Goal: Information Seeking & Learning: Learn about a topic

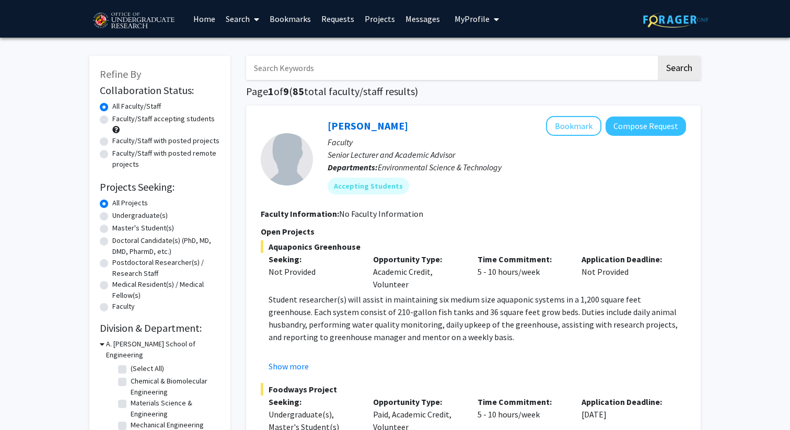
click at [292, 29] on link "Bookmarks" at bounding box center [290, 19] width 52 height 37
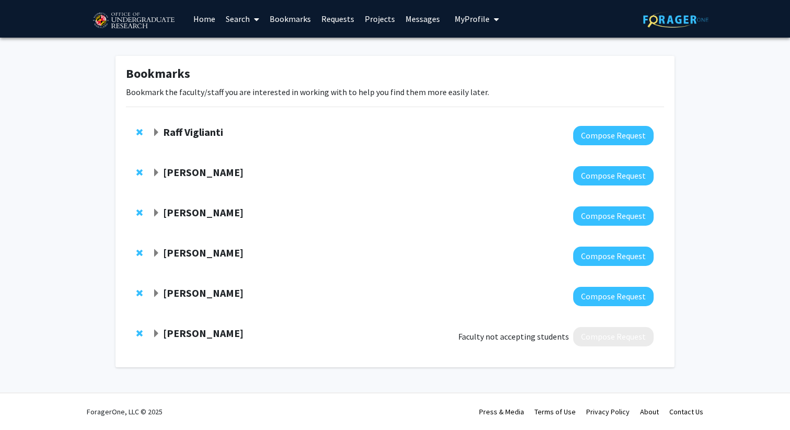
click at [178, 135] on strong "Raff Viglianti" at bounding box center [193, 131] width 60 height 13
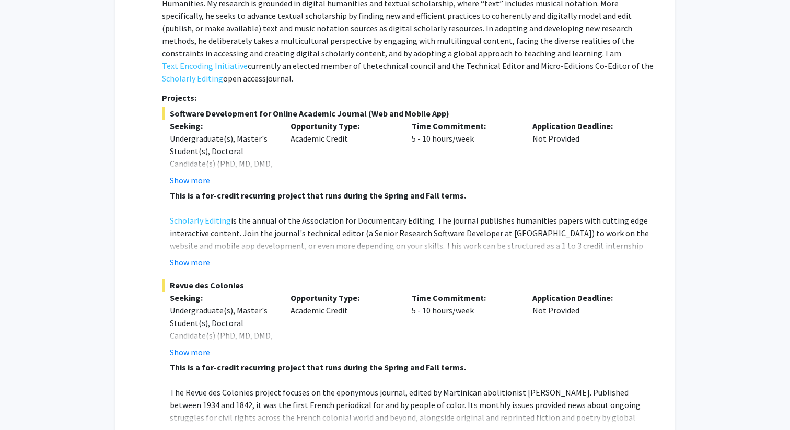
scroll to position [179, 0]
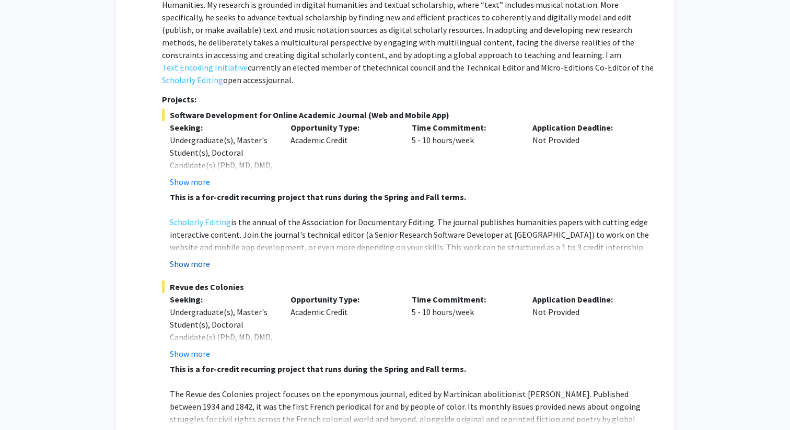
click at [198, 258] on button "Show more" at bounding box center [190, 264] width 40 height 13
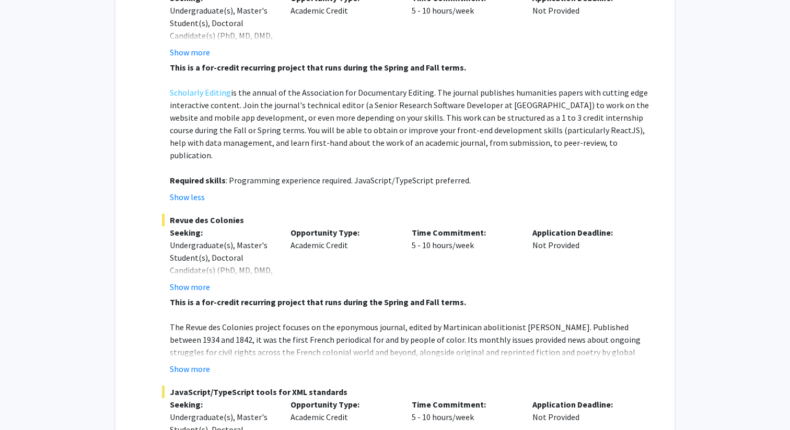
scroll to position [589, 0]
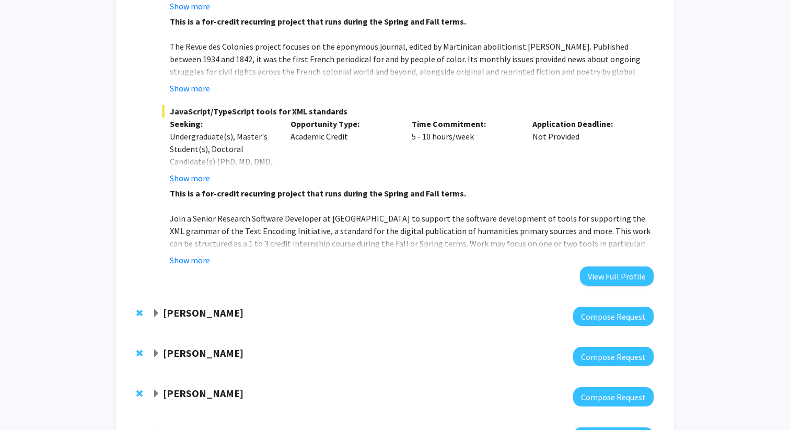
click at [206, 225] on fg-read-more "This is a for-credit recurring project that runs during the Spring and Fall ter…" at bounding box center [408, 226] width 492 height 79
click at [206, 254] on button "Show more" at bounding box center [190, 260] width 40 height 13
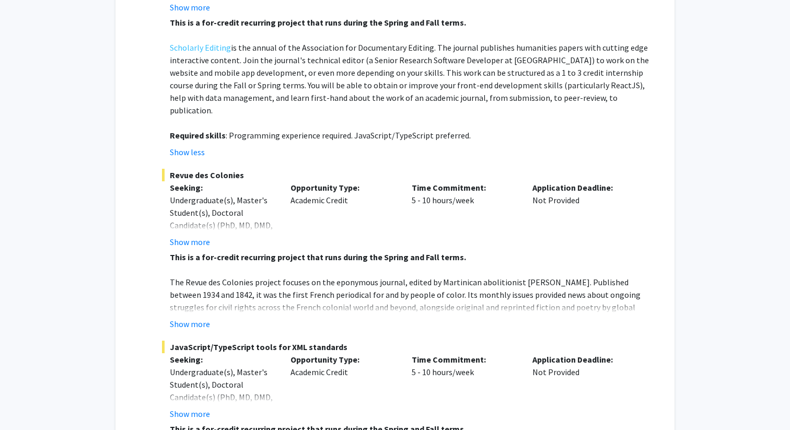
scroll to position [415, 0]
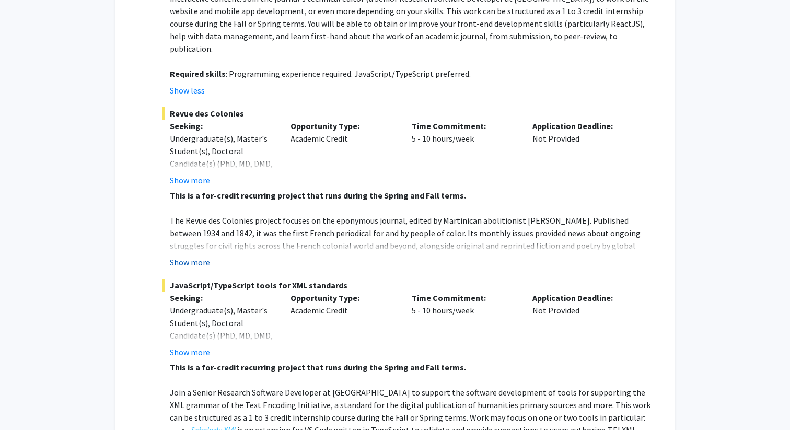
click at [198, 256] on button "Show more" at bounding box center [190, 262] width 40 height 13
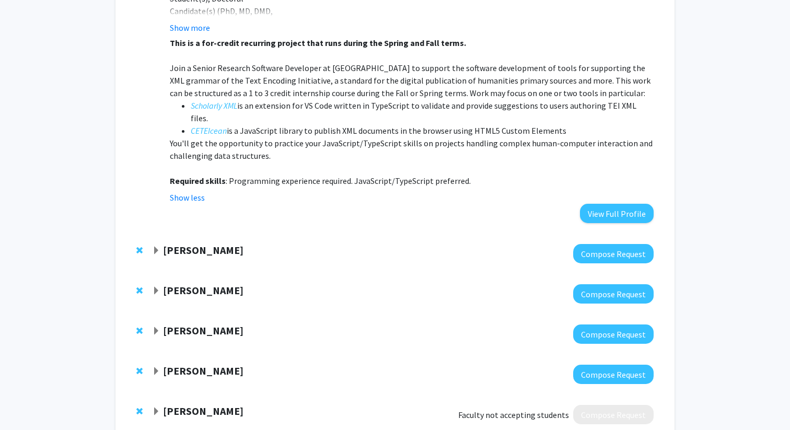
scroll to position [847, 0]
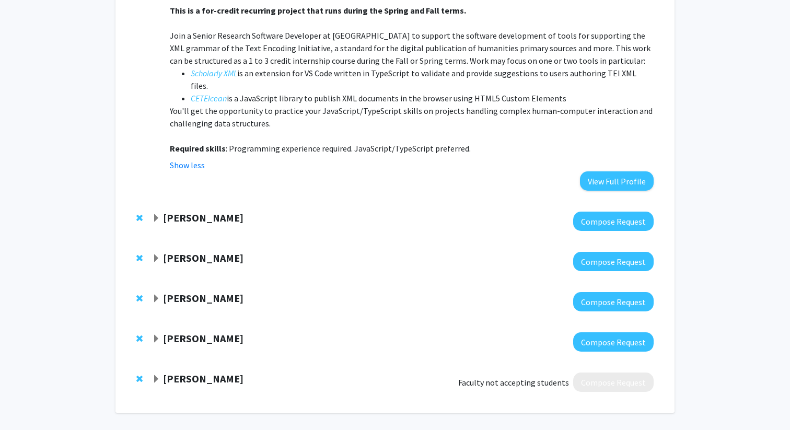
click at [171, 211] on strong "[PERSON_NAME]" at bounding box center [203, 217] width 80 height 13
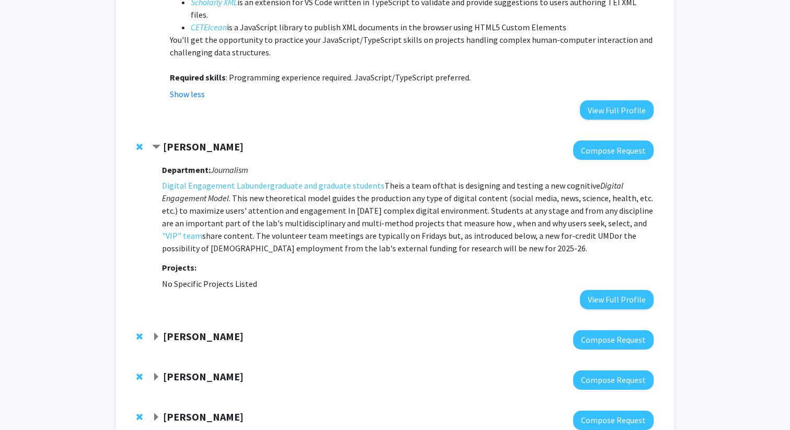
click at [195, 330] on strong "[PERSON_NAME]" at bounding box center [203, 336] width 80 height 13
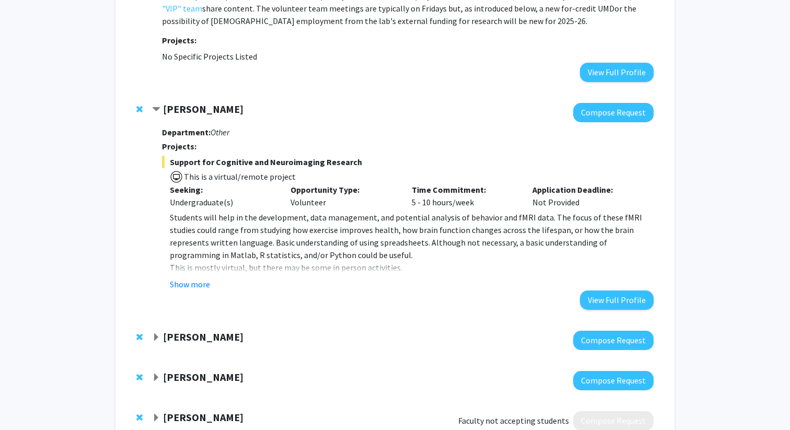
click at [197, 330] on strong "[PERSON_NAME]" at bounding box center [203, 336] width 80 height 13
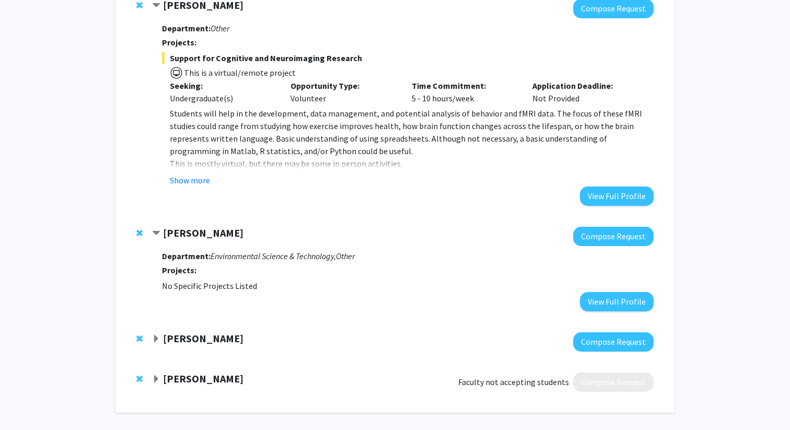
click at [196, 332] on strong "[PERSON_NAME]" at bounding box center [203, 338] width 80 height 13
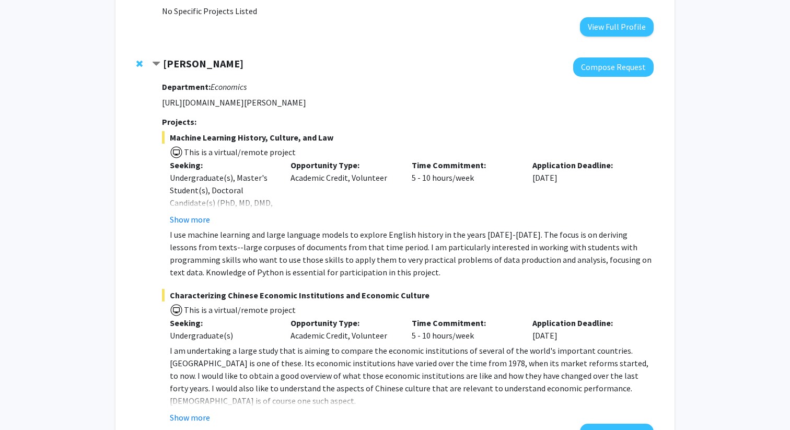
scroll to position [1527, 0]
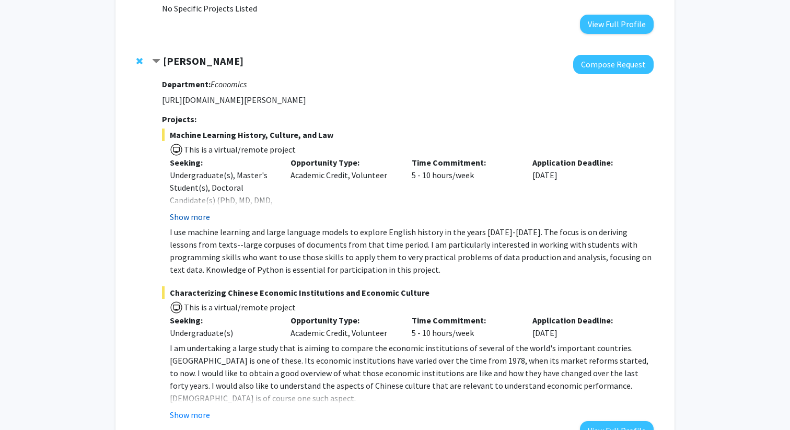
click at [203, 211] on button "Show more" at bounding box center [190, 217] width 40 height 13
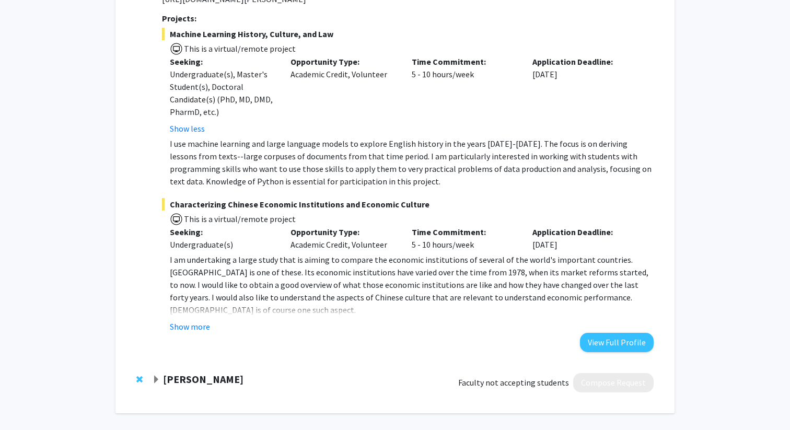
click at [194, 373] on strong "[PERSON_NAME]" at bounding box center [203, 379] width 80 height 13
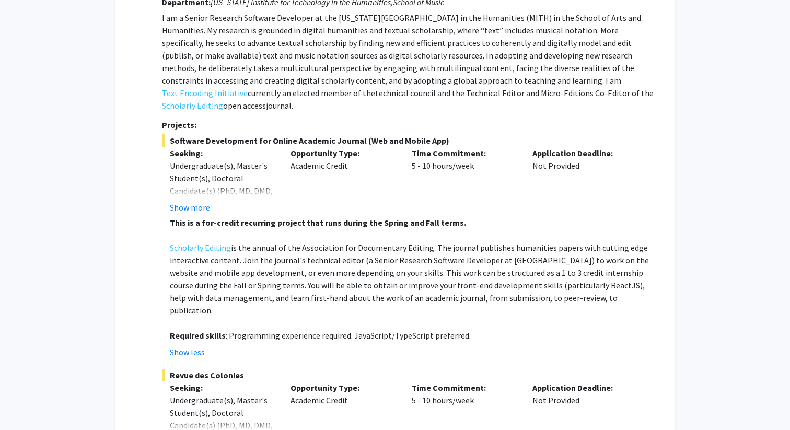
scroll to position [0, 0]
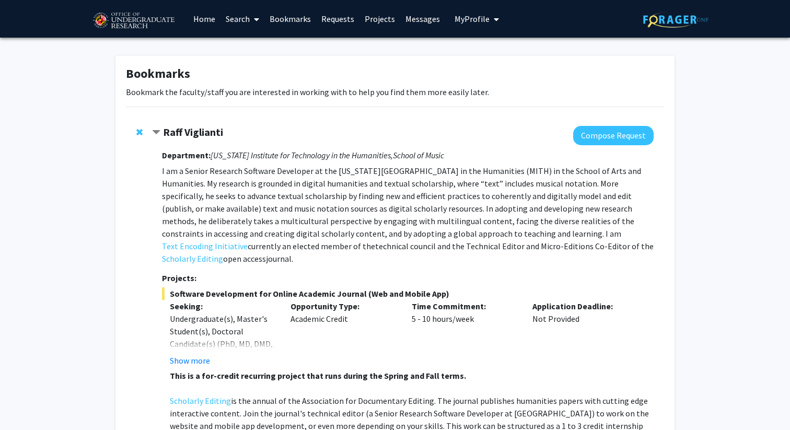
click at [202, 16] on link "Home" at bounding box center [204, 19] width 32 height 37
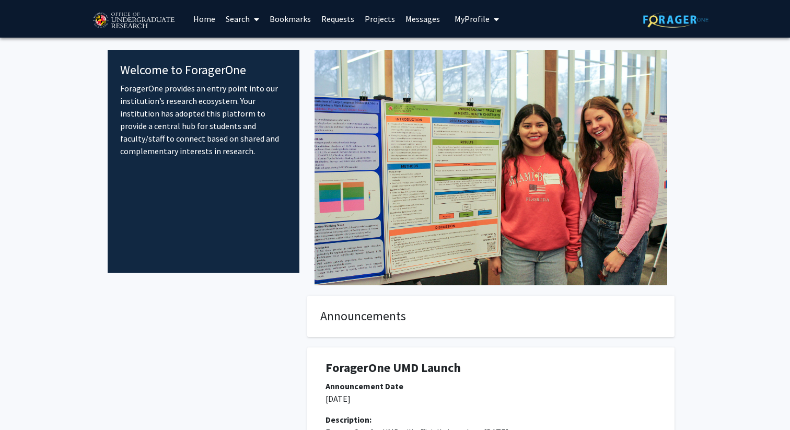
click at [245, 14] on link "Search" at bounding box center [243, 19] width 44 height 37
click at [253, 47] on span "Faculty/Staff" at bounding box center [259, 48] width 77 height 21
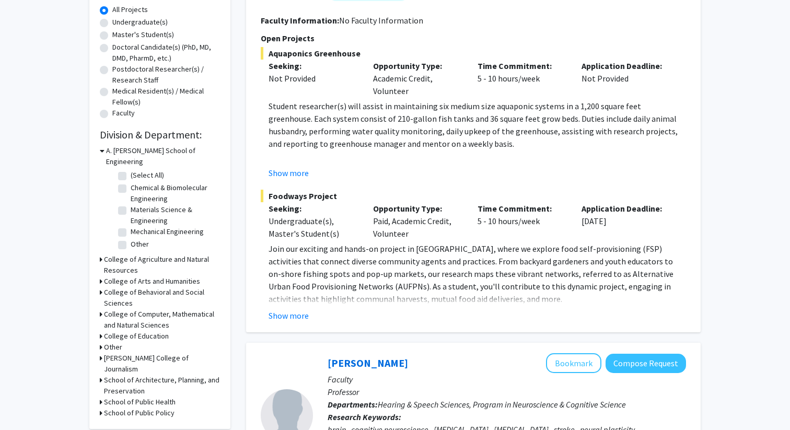
scroll to position [199, 0]
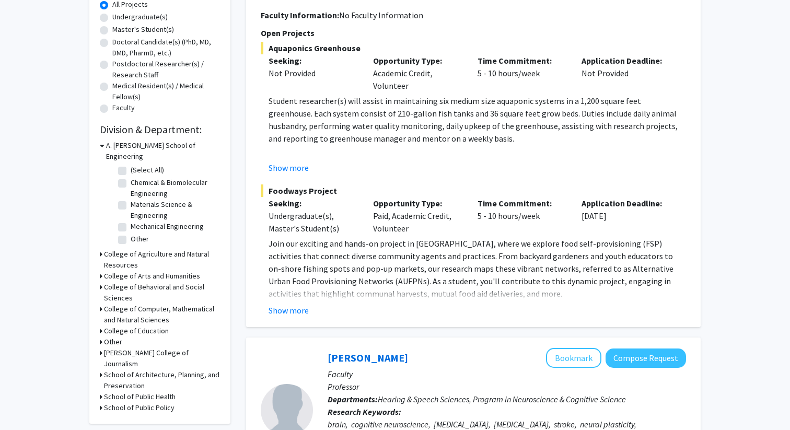
click at [298, 302] on fg-read-more "Join our exciting and hands-on project in [GEOGRAPHIC_DATA], where we explore f…" at bounding box center [473, 276] width 425 height 79
click at [298, 307] on button "Show more" at bounding box center [289, 310] width 40 height 13
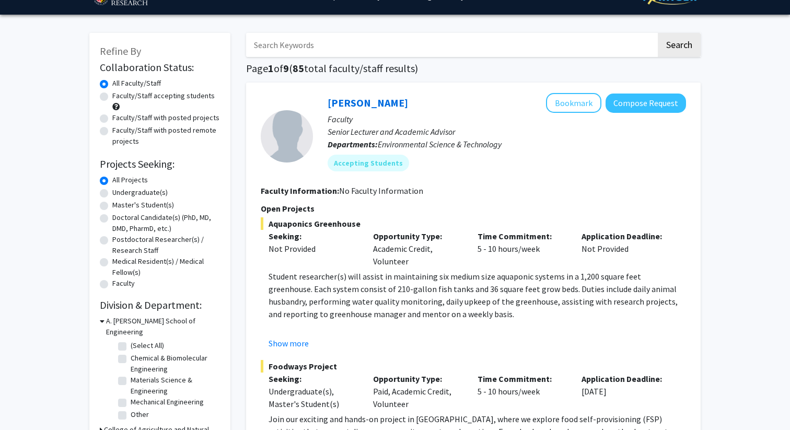
scroll to position [15, 0]
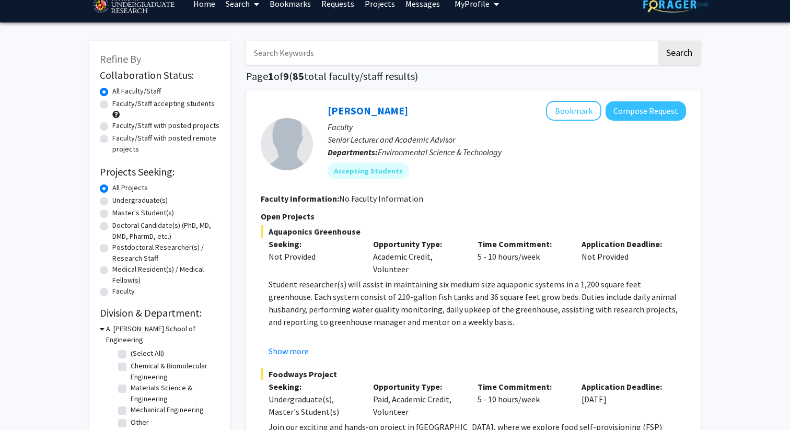
click at [147, 200] on label "Undergraduate(s)" at bounding box center [139, 200] width 55 height 11
click at [119, 200] on input "Undergraduate(s)" at bounding box center [115, 198] width 7 height 7
radio input "true"
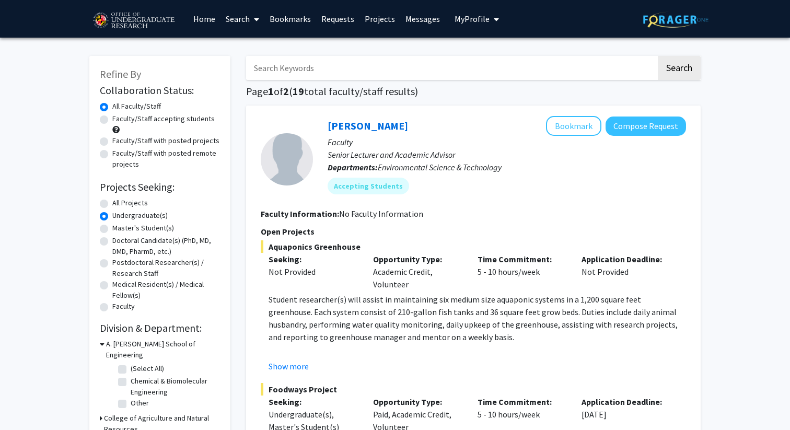
click at [142, 201] on label "All Projects" at bounding box center [130, 203] width 36 height 11
click at [119, 201] on input "All Projects" at bounding box center [115, 201] width 7 height 7
radio input "true"
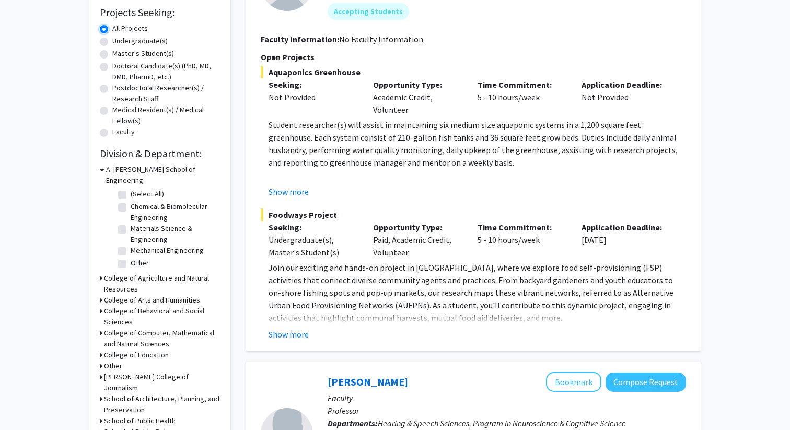
scroll to position [207, 0]
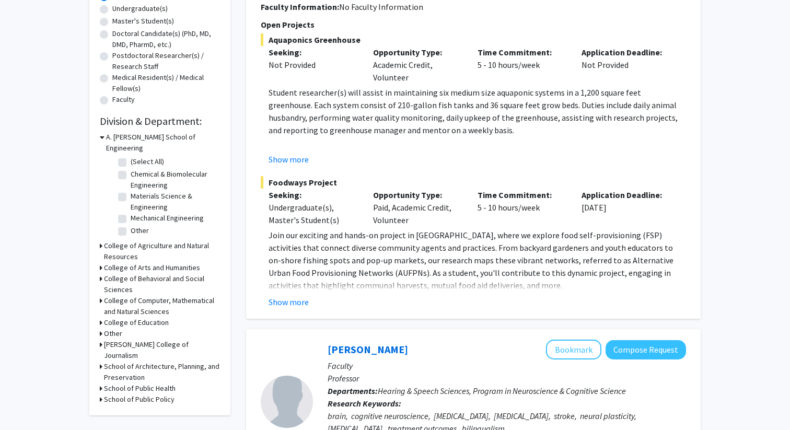
click at [169, 295] on h3 "College of Computer, Mathematical and Natural Sciences" at bounding box center [162, 306] width 116 height 22
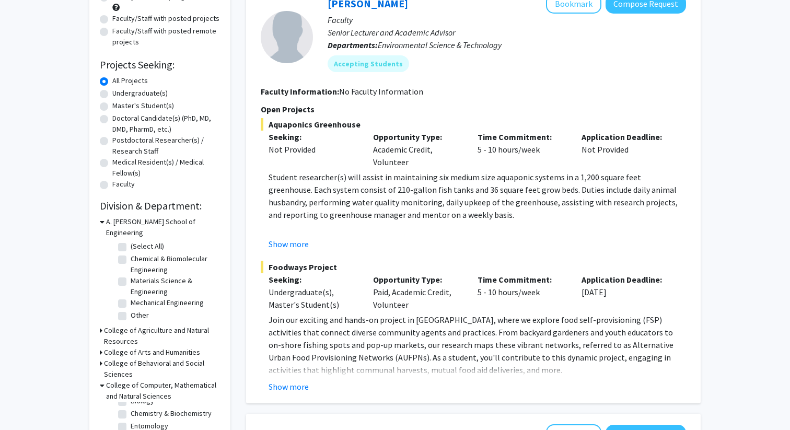
scroll to position [218, 0]
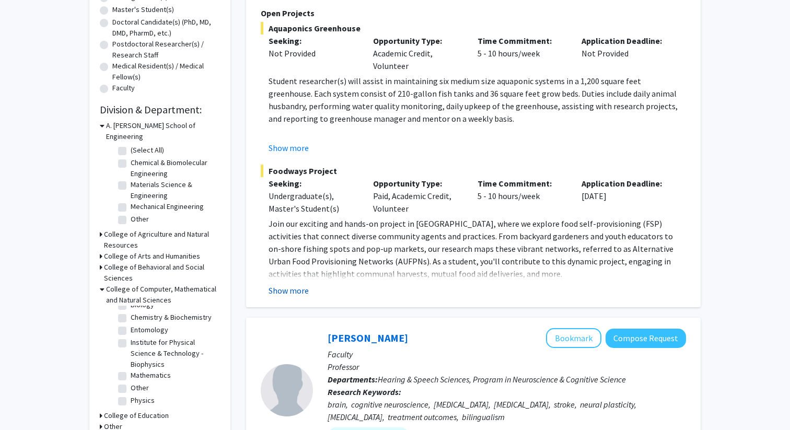
click at [302, 287] on button "Show more" at bounding box center [289, 290] width 40 height 13
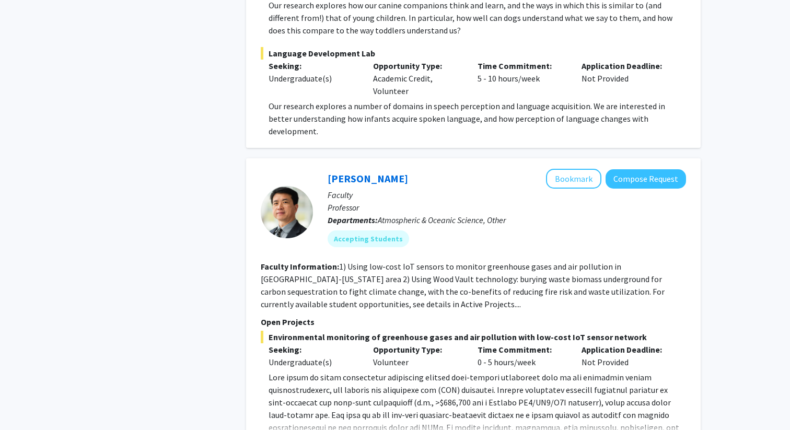
scroll to position [1541, 0]
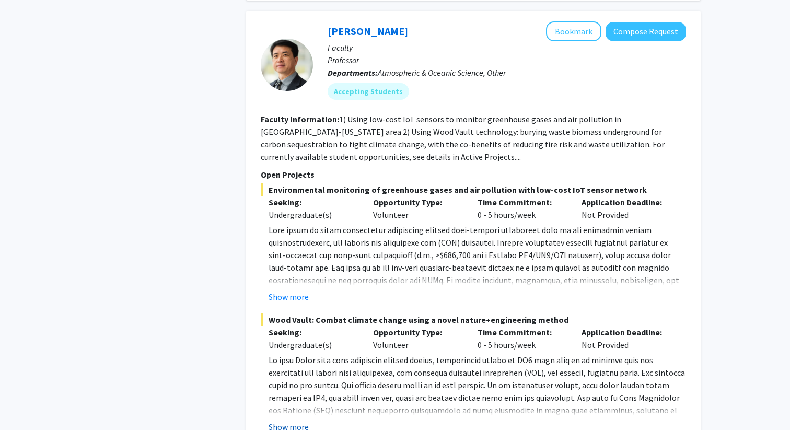
click at [293, 421] on button "Show more" at bounding box center [289, 427] width 40 height 13
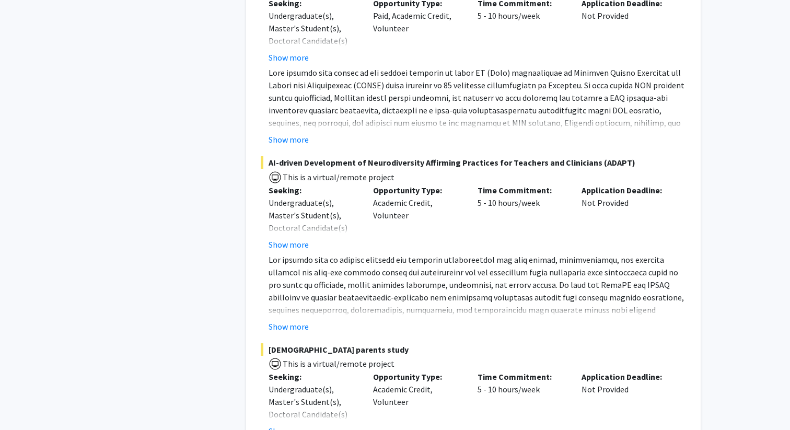
scroll to position [2538, 0]
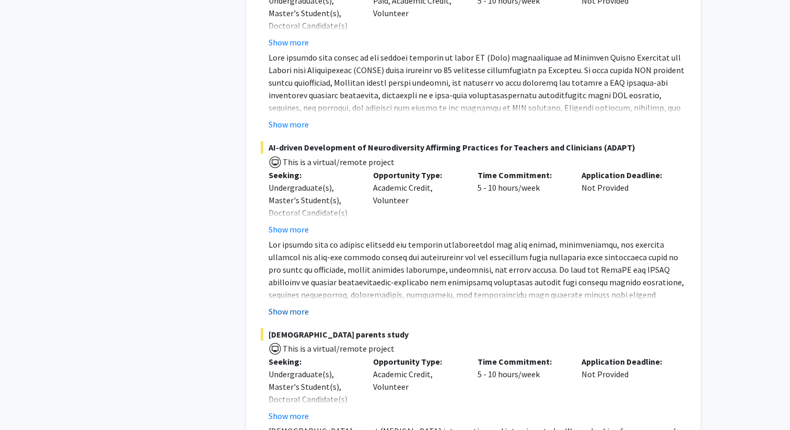
click at [289, 305] on button "Show more" at bounding box center [289, 311] width 40 height 13
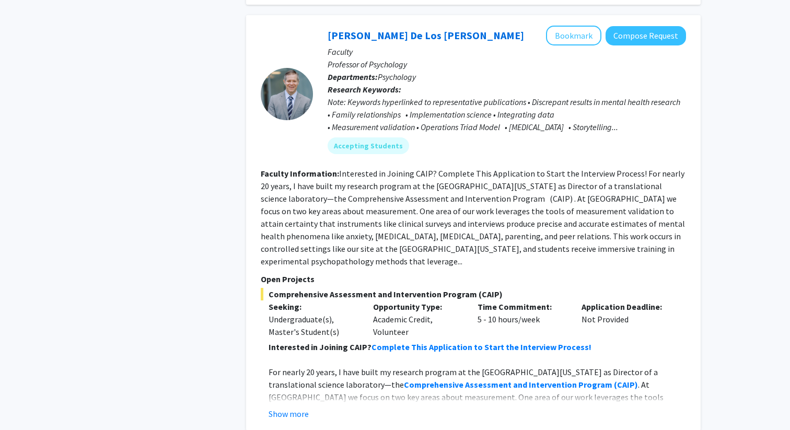
scroll to position [3606, 0]
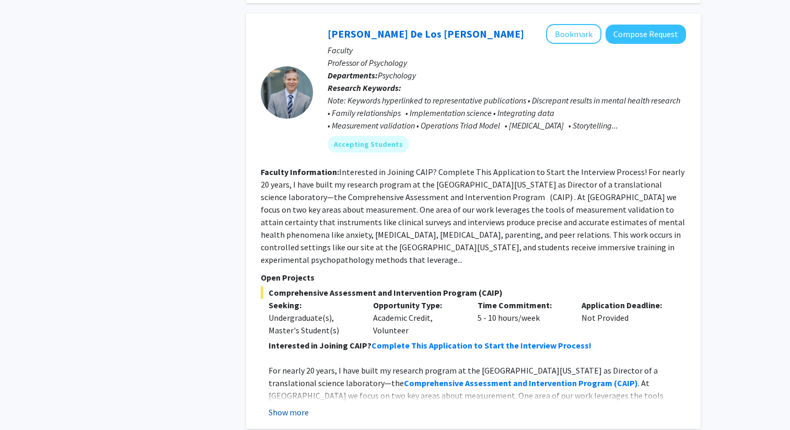
click at [285, 406] on button "Show more" at bounding box center [289, 412] width 40 height 13
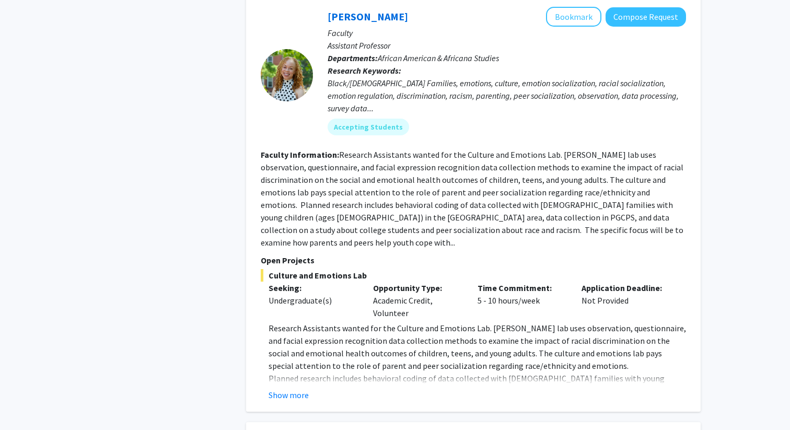
scroll to position [4225, 0]
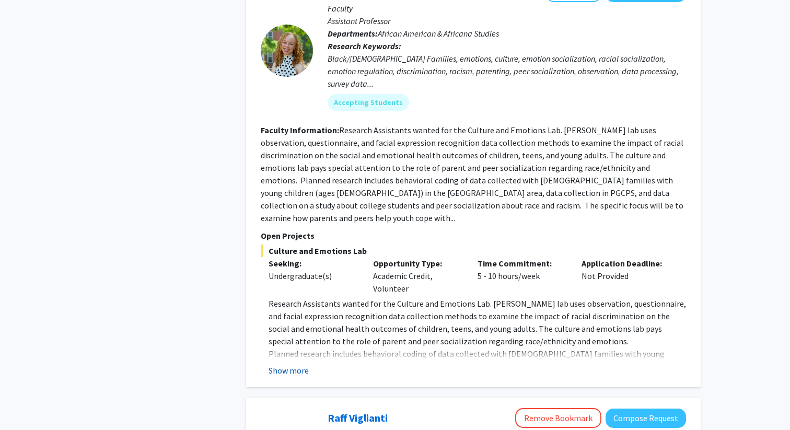
click at [308, 364] on button "Show more" at bounding box center [289, 370] width 40 height 13
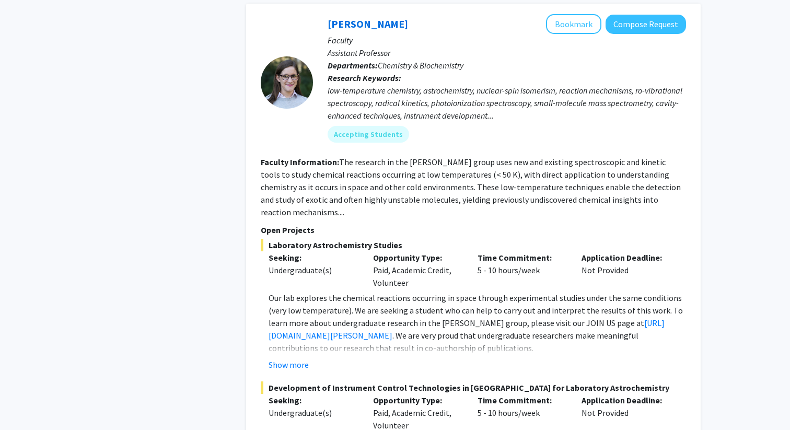
scroll to position [5503, 0]
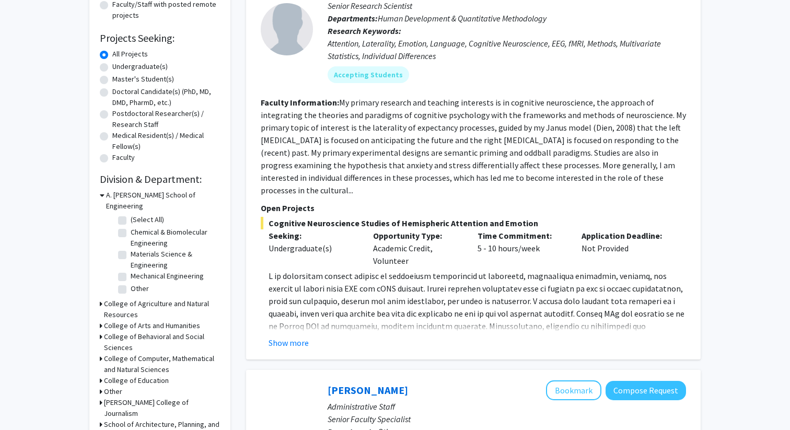
scroll to position [169, 0]
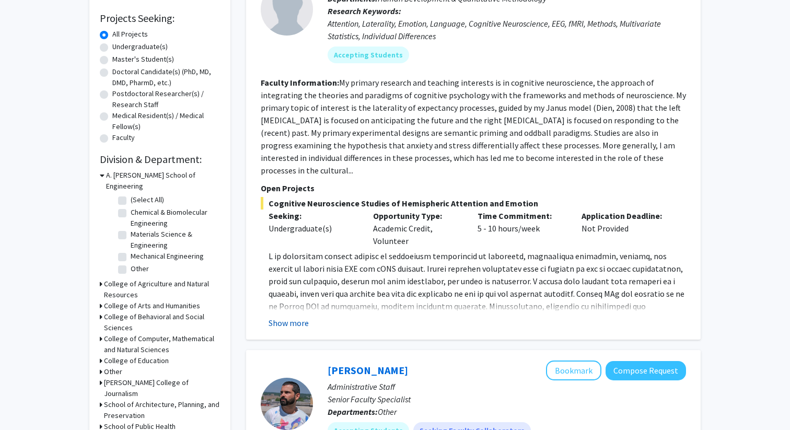
click at [297, 317] on button "Show more" at bounding box center [289, 323] width 40 height 13
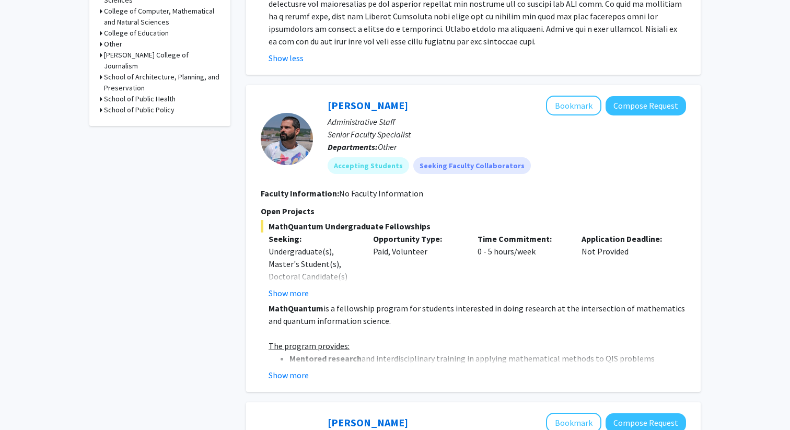
scroll to position [537, 0]
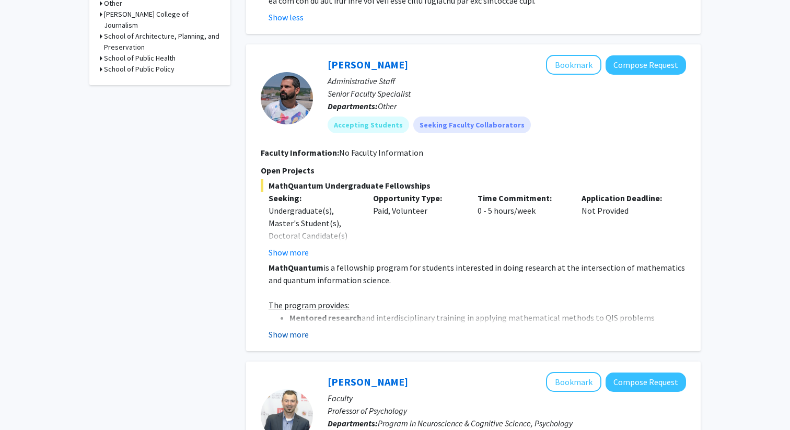
click at [296, 328] on button "Show more" at bounding box center [289, 334] width 40 height 13
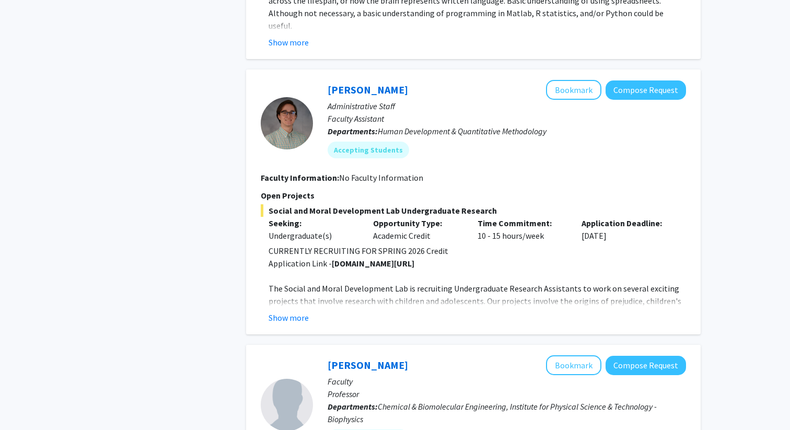
scroll to position [2430, 0]
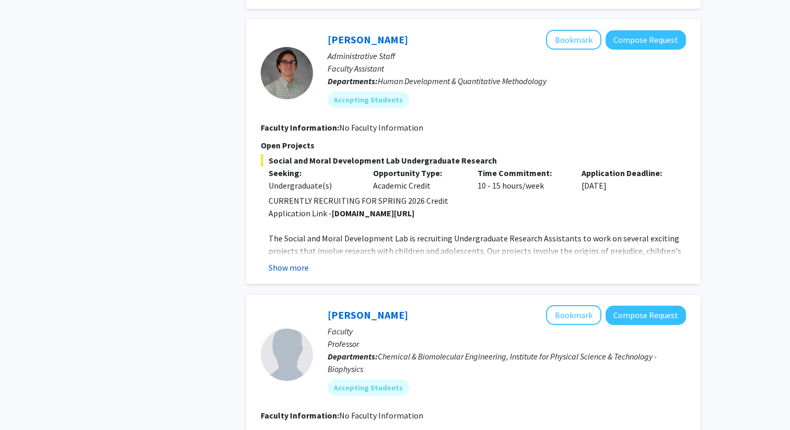
click at [305, 261] on button "Show more" at bounding box center [289, 267] width 40 height 13
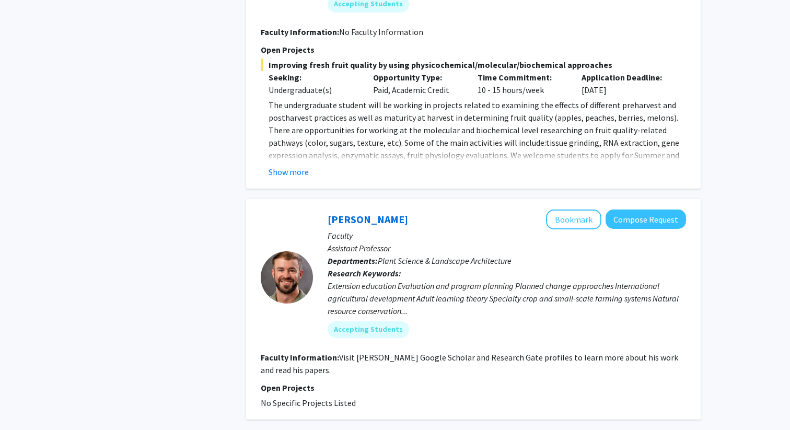
scroll to position [3694, 0]
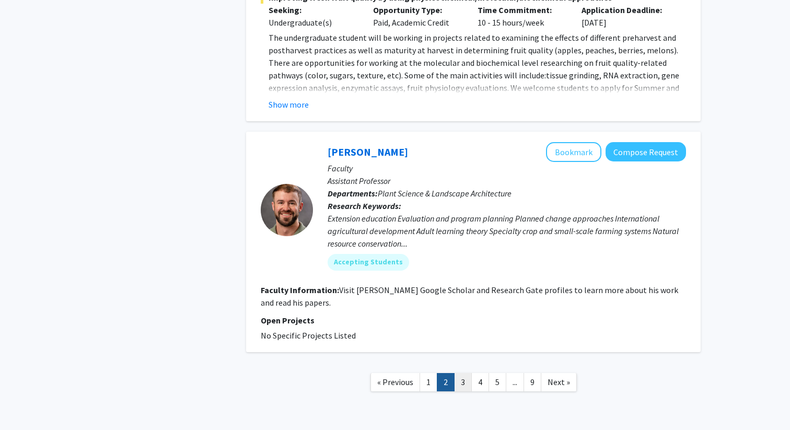
click at [464, 373] on link "3" at bounding box center [463, 382] width 18 height 18
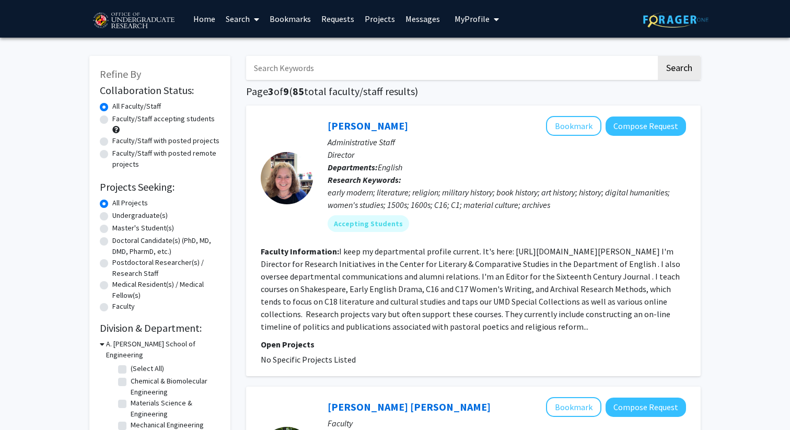
click at [282, 17] on link "Bookmarks" at bounding box center [290, 19] width 52 height 37
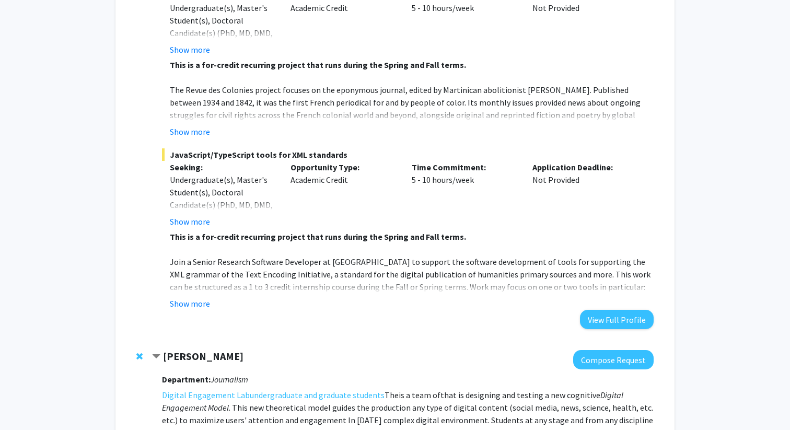
scroll to position [485, 0]
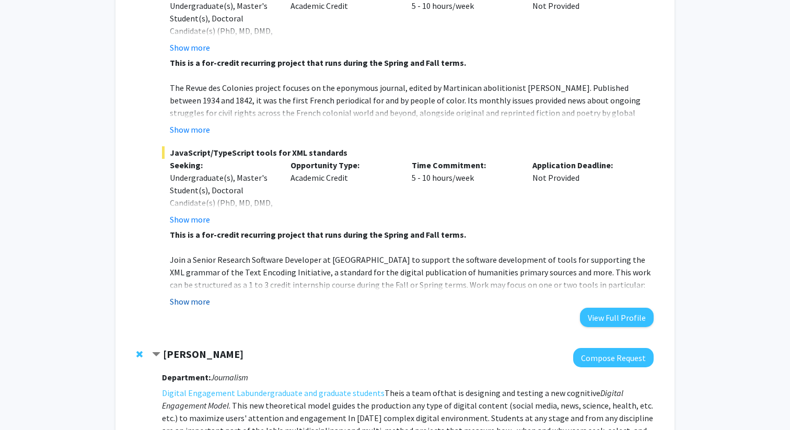
click at [193, 295] on button "Show more" at bounding box center [190, 301] width 40 height 13
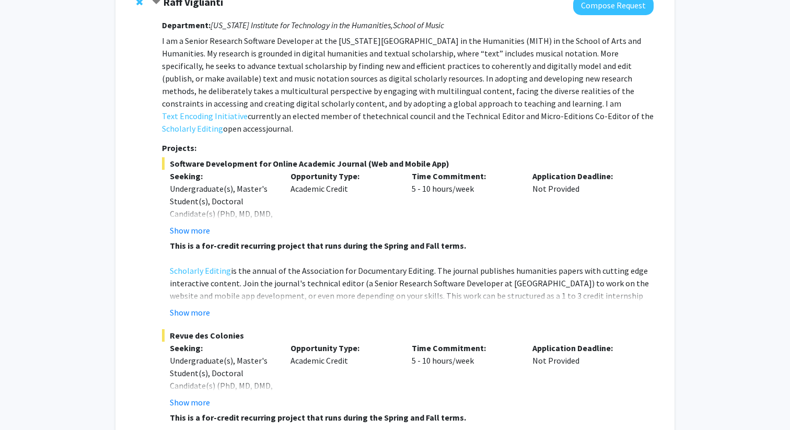
scroll to position [129, 0]
